Goal: Find specific page/section: Find specific page/section

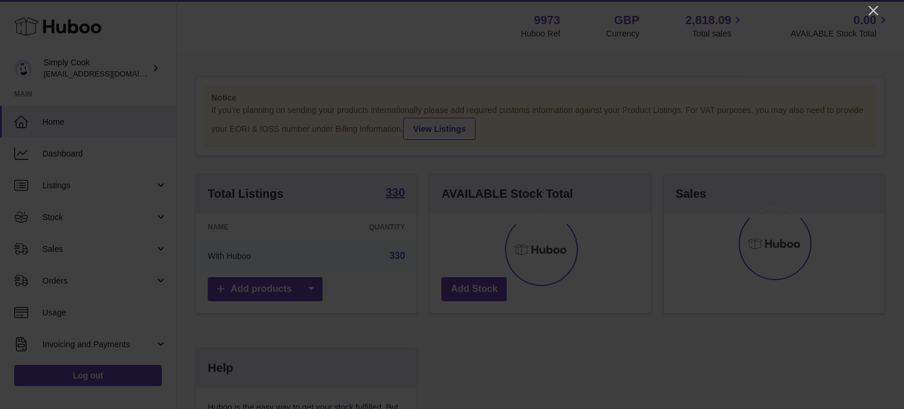
click at [873, 18] on div at bounding box center [452, 204] width 904 height 409
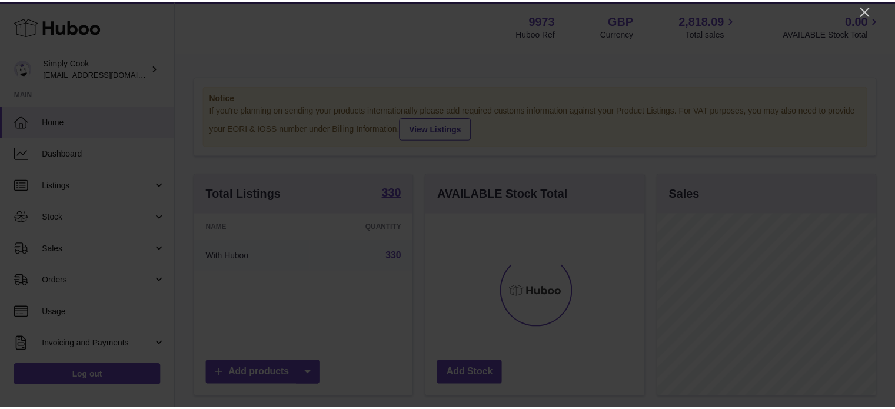
scroll to position [184, 221]
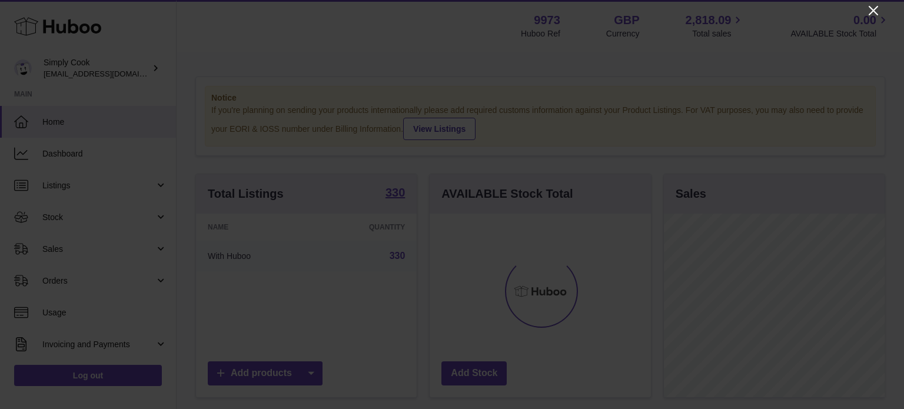
click at [869, 10] on icon "Close" at bounding box center [874, 11] width 14 height 14
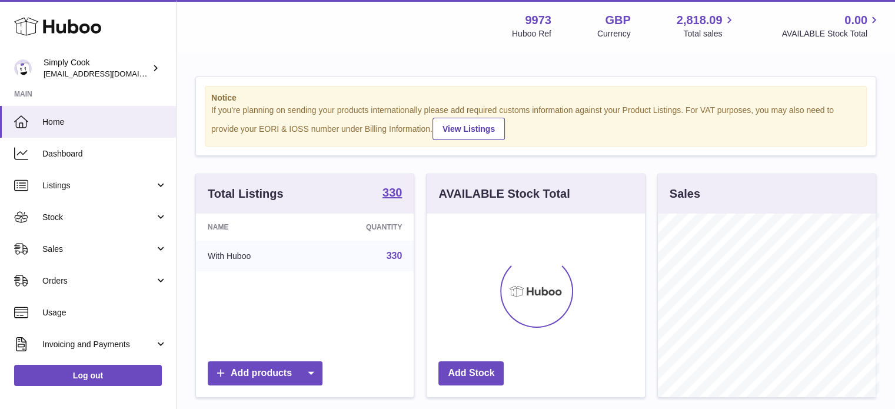
scroll to position [588483, 588449]
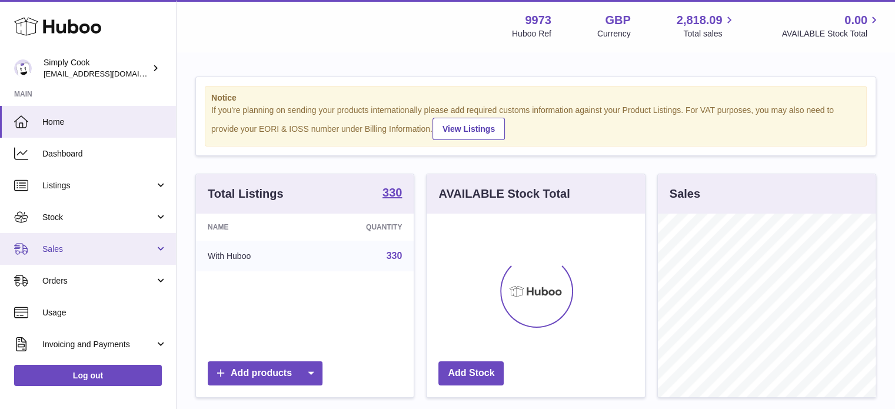
click at [79, 245] on span "Sales" at bounding box center [98, 249] width 112 height 11
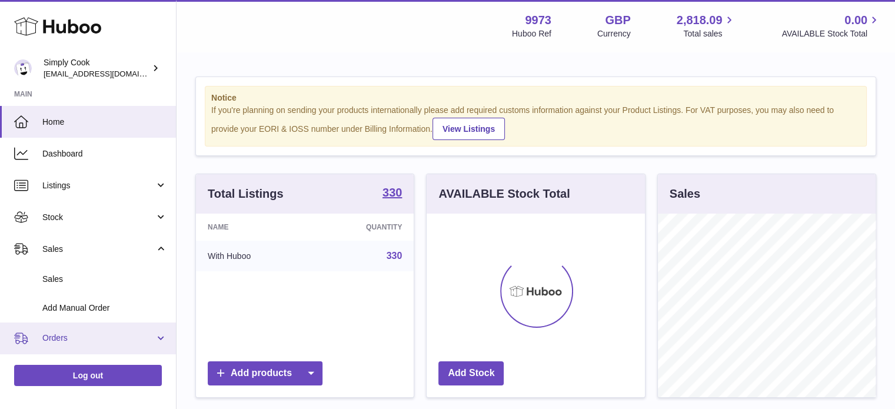
click at [59, 338] on span "Orders" at bounding box center [98, 338] width 112 height 11
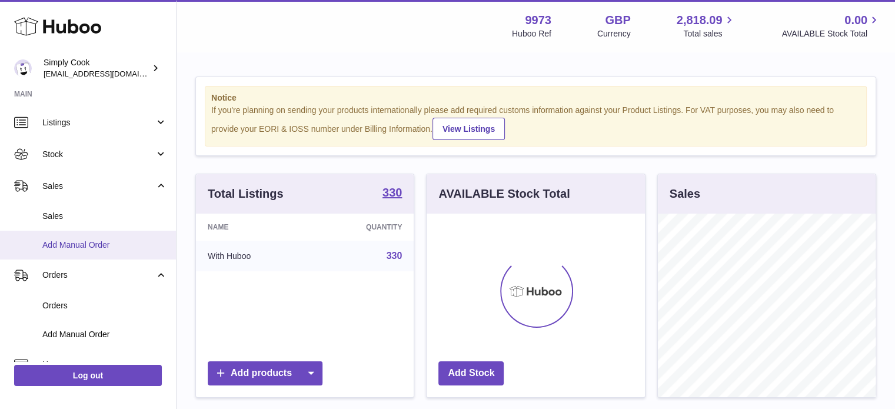
scroll to position [64, 0]
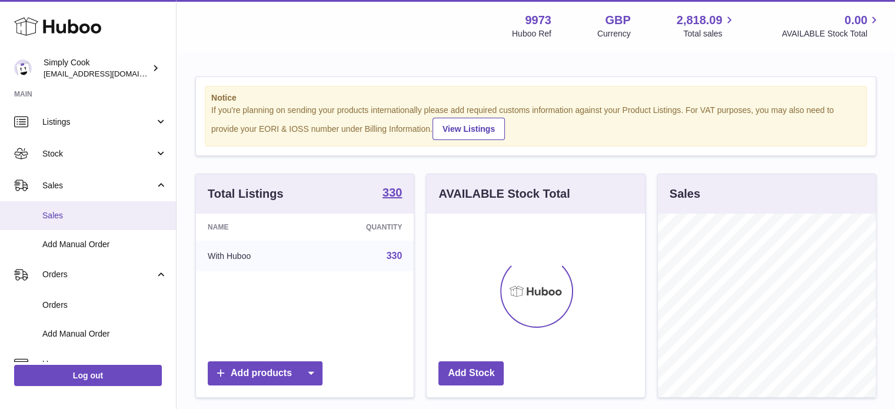
click at [59, 217] on span "Sales" at bounding box center [104, 215] width 125 height 11
